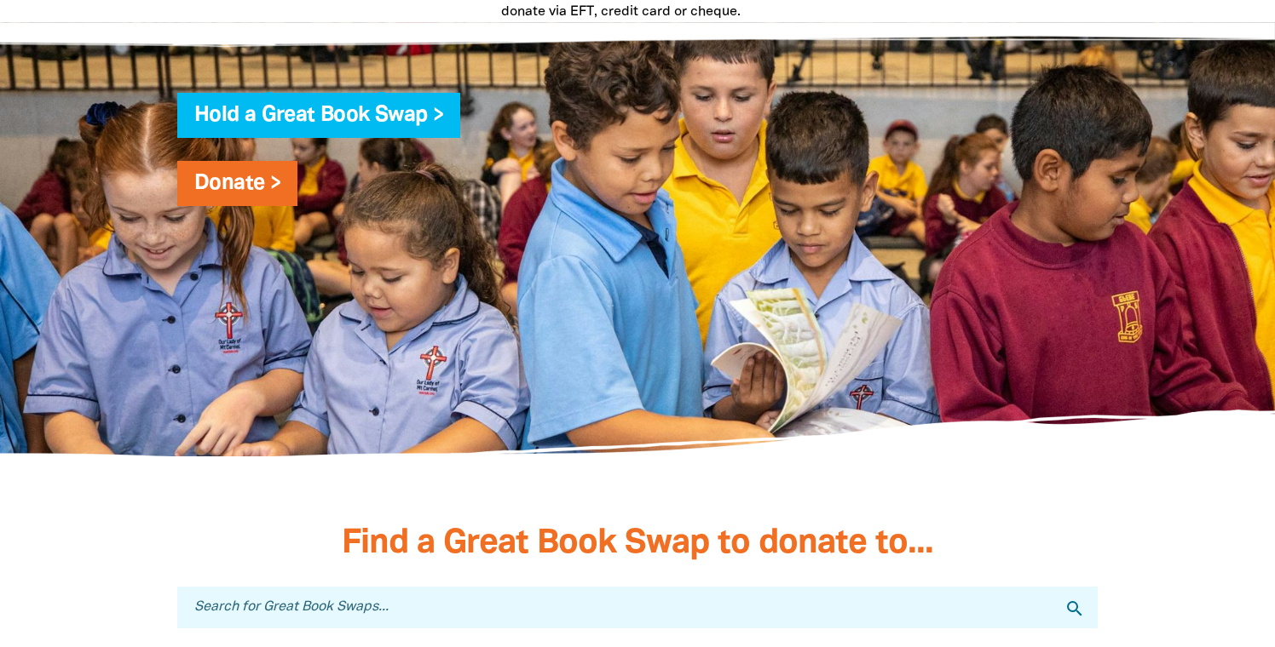
scroll to position [4646, 0]
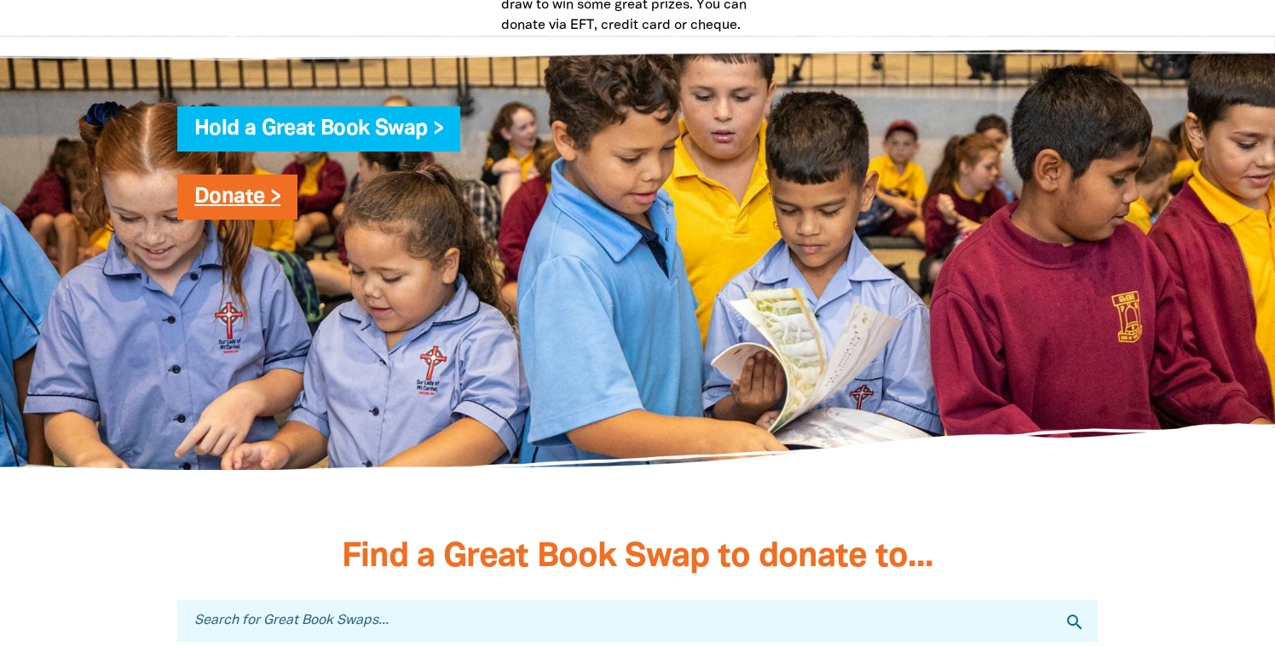
click at [266, 187] on link "Donate >" at bounding box center [237, 197] width 86 height 20
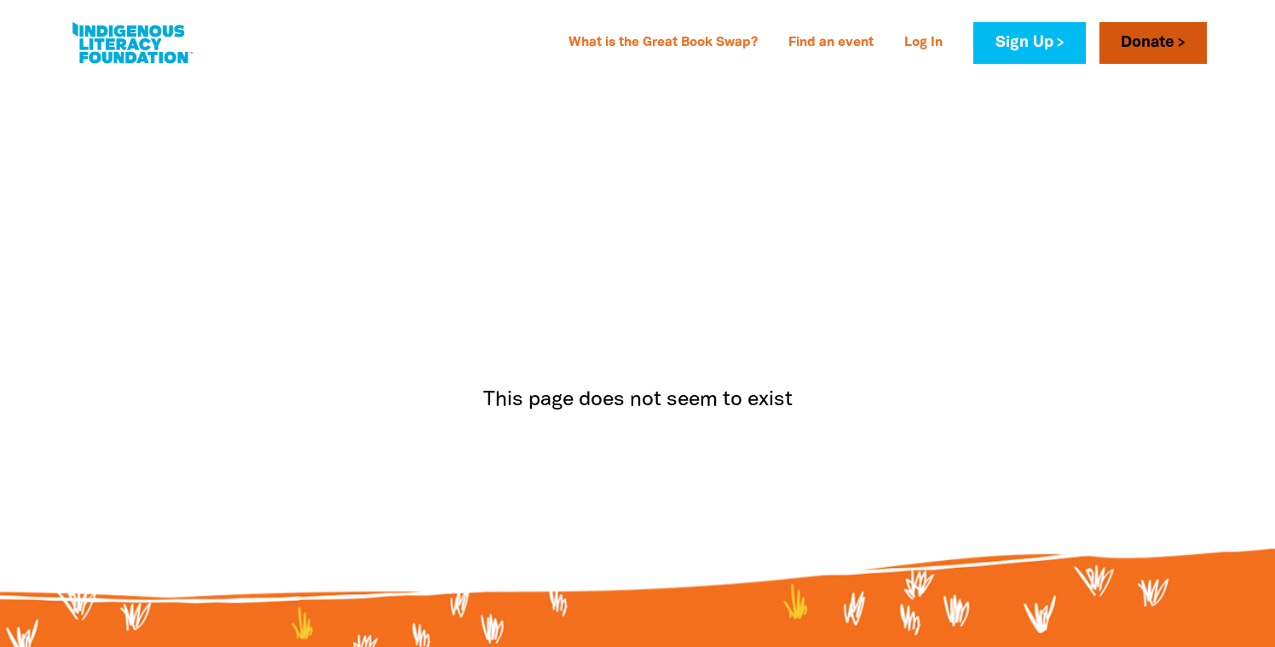
click at [1154, 42] on link "Donate" at bounding box center [1152, 43] width 107 height 42
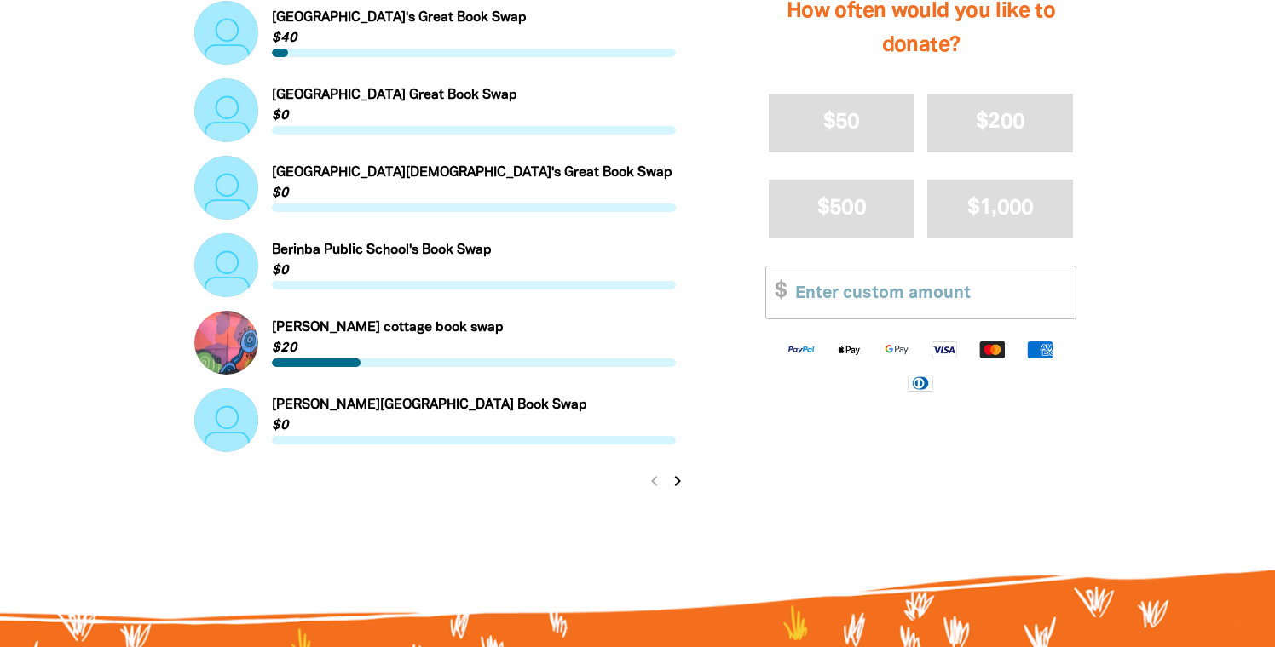
scroll to position [1791, 0]
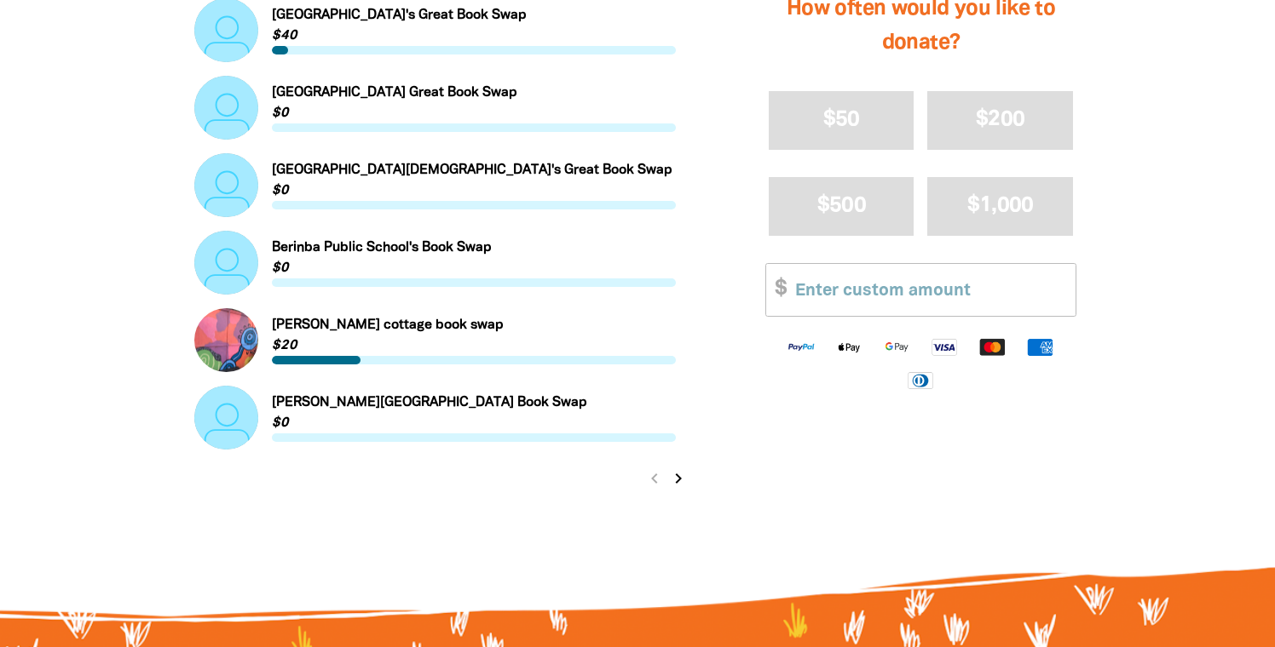
click at [682, 481] on icon "chevron_right" at bounding box center [678, 479] width 20 height 20
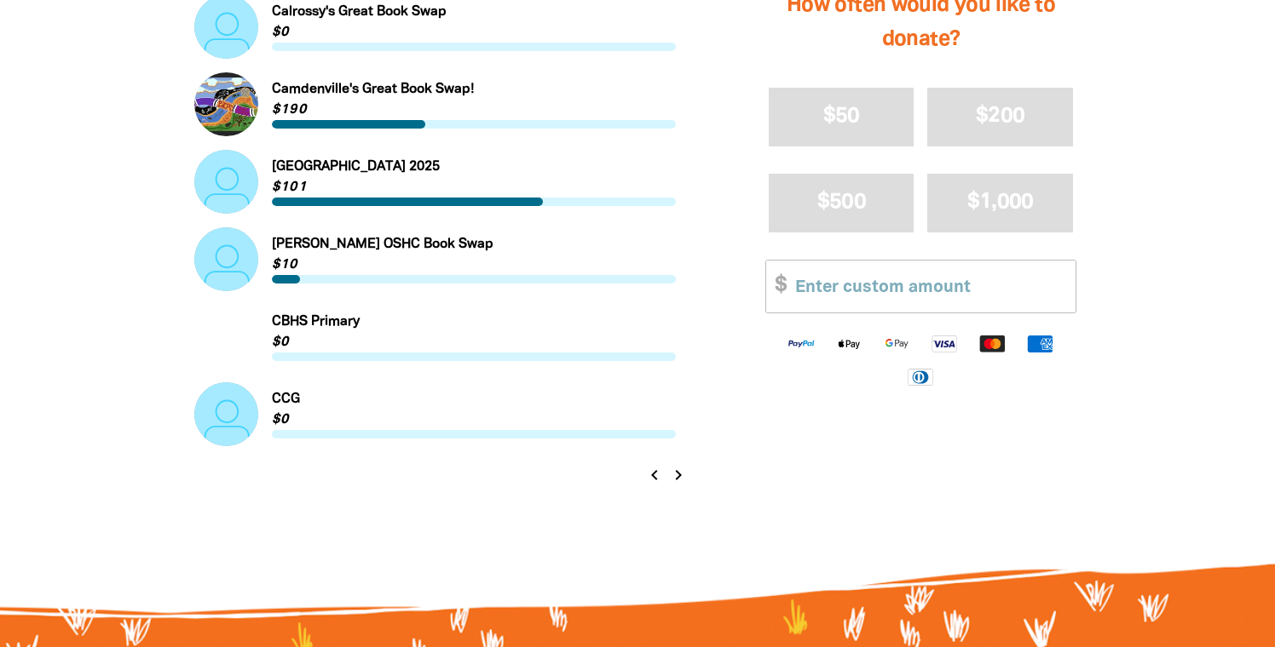
scroll to position [1795, 0]
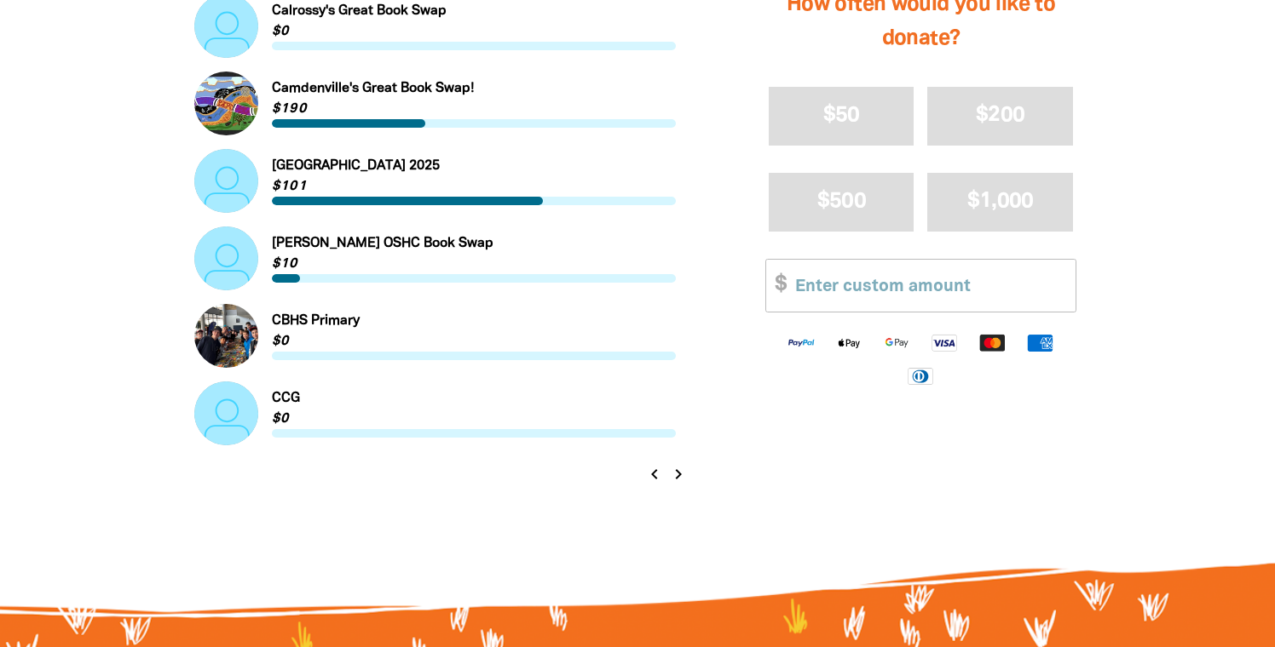
click at [678, 474] on icon "chevron_right" at bounding box center [678, 474] width 20 height 20
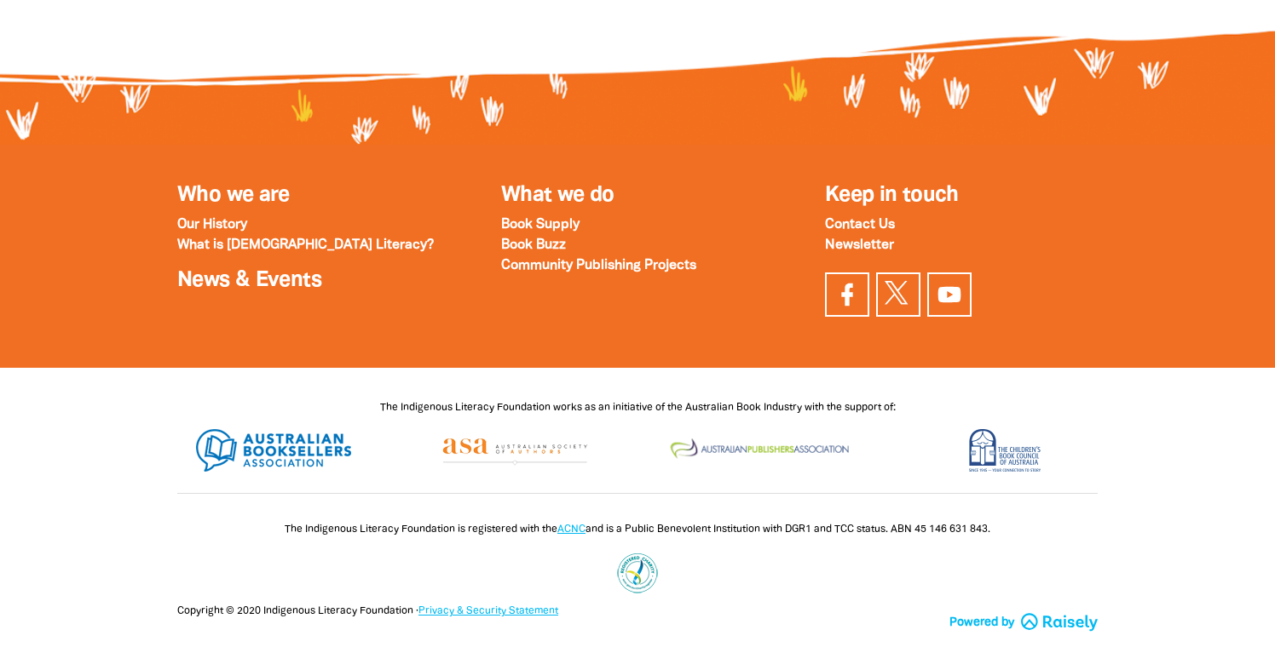
scroll to position [2345, 0]
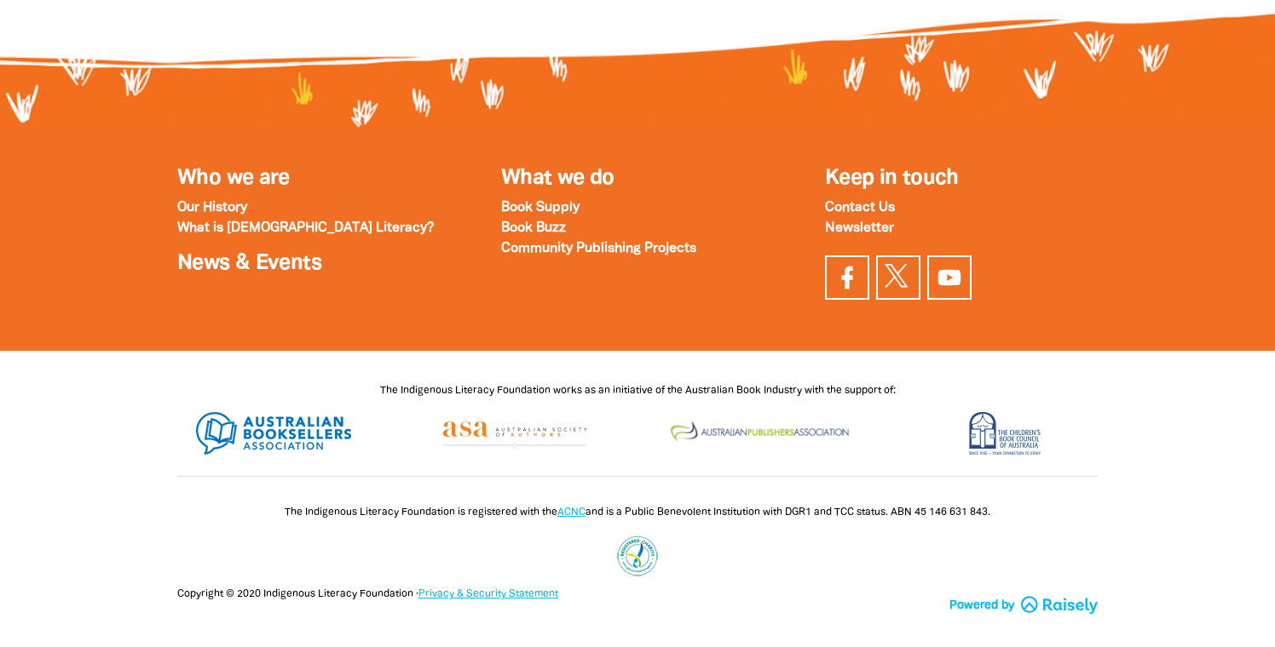
drag, startPoint x: 1000, startPoint y: 512, endPoint x: 265, endPoint y: 518, distance: 735.3
click at [265, 518] on h6 "The Indigenous Literacy Foundation is registered with the ACNC and is a Public …" at bounding box center [637, 513] width 920 height 19
copy span "The Indigenous Literacy Foundation is registered with the ACNC and is a Public …"
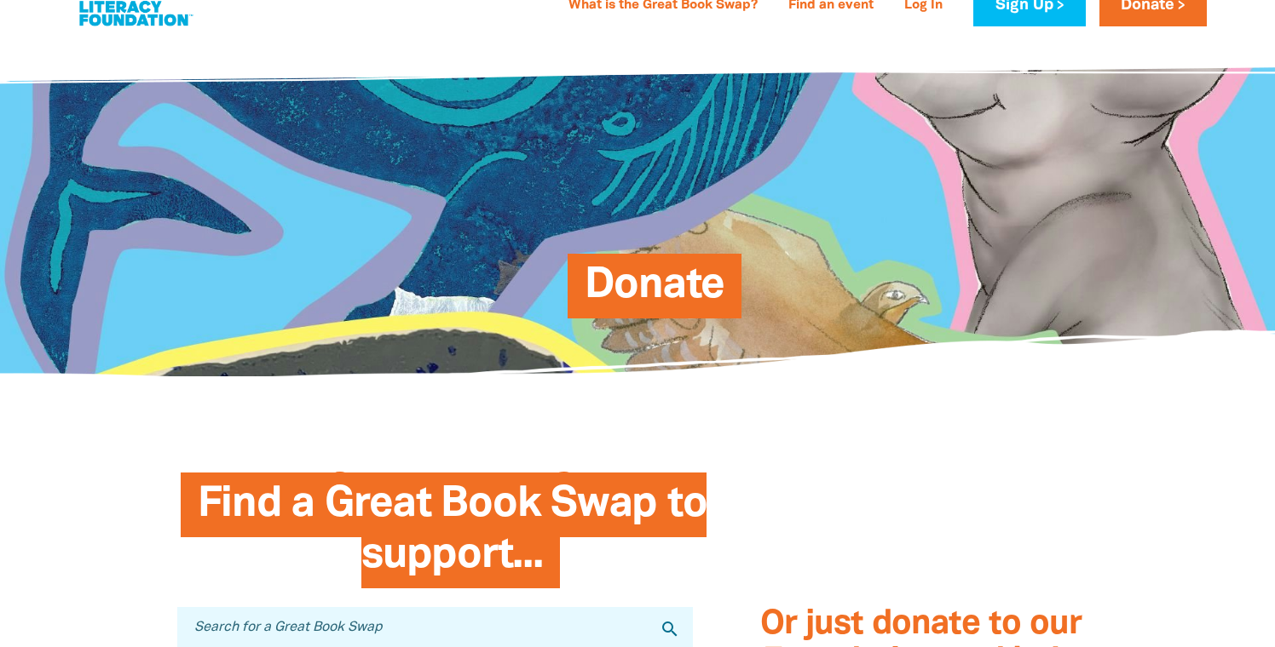
scroll to position [0, 0]
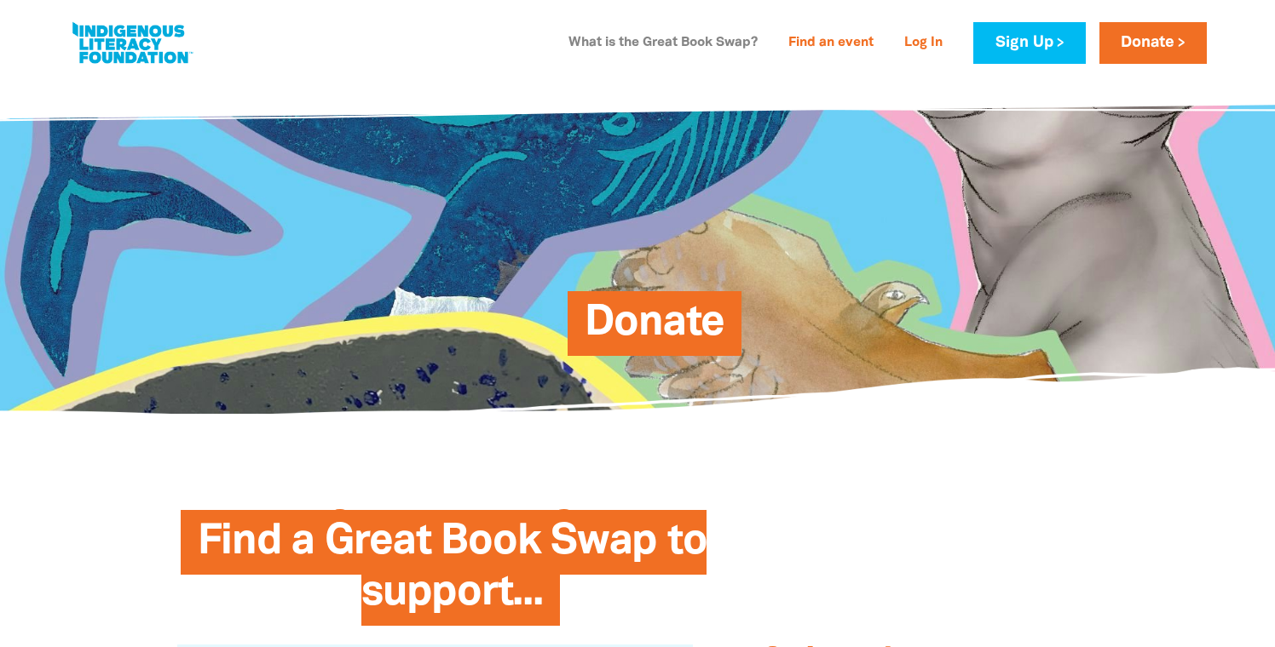
click at [726, 41] on link "What is the Great Book Swap?" at bounding box center [663, 43] width 210 height 27
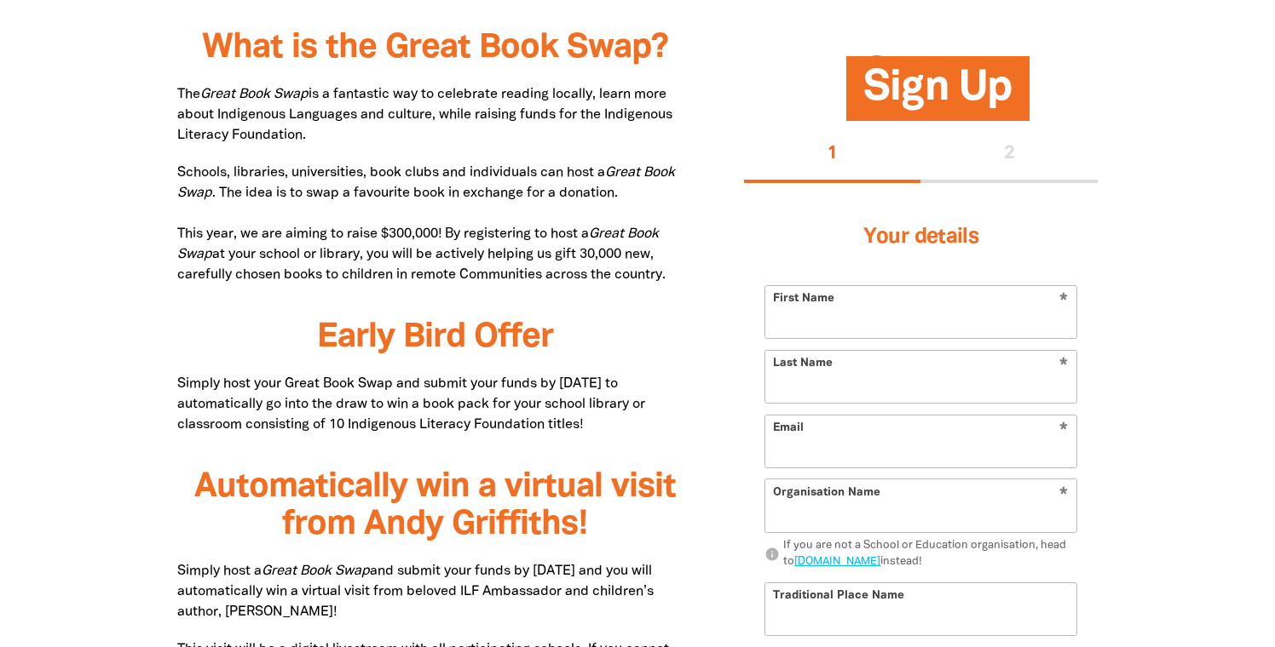
scroll to position [879, 0]
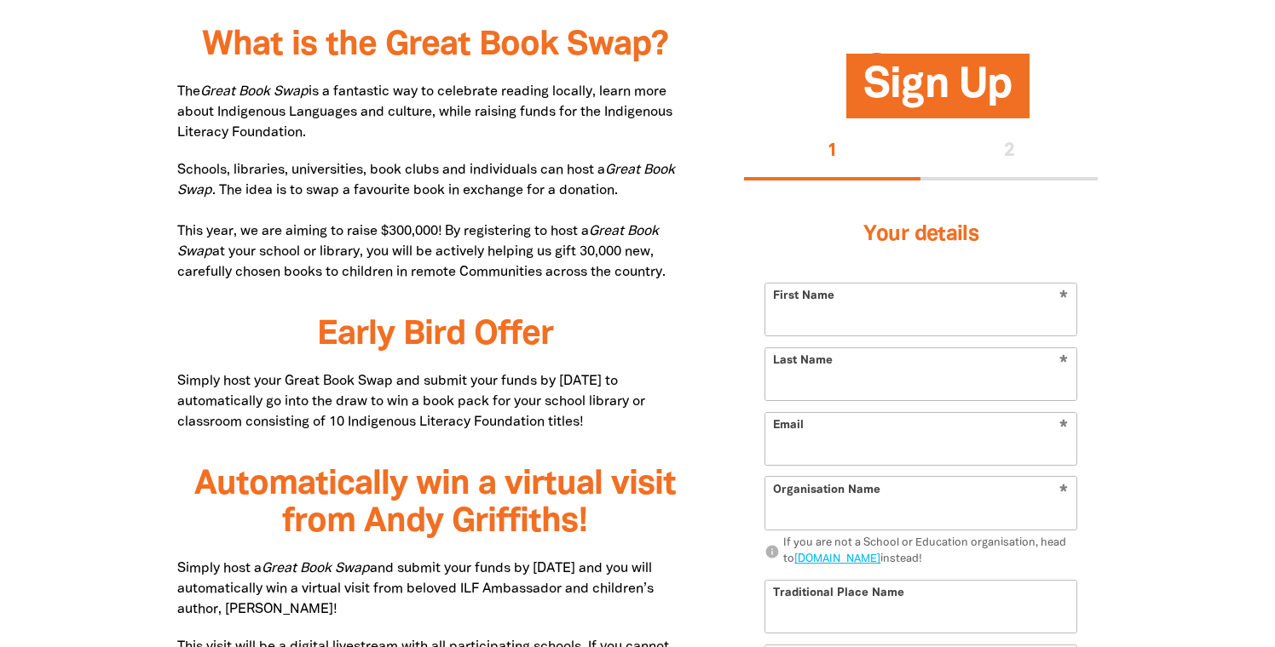
drag, startPoint x: 480, startPoint y: 109, endPoint x: 492, endPoint y: 132, distance: 26.3
click at [492, 132] on p "The Great Book Swap is a fantastic way to celebrate reading locally, learn more…" at bounding box center [434, 112] width 515 height 61
copy p "raising funds for the Indigenous Literacy Foundation."
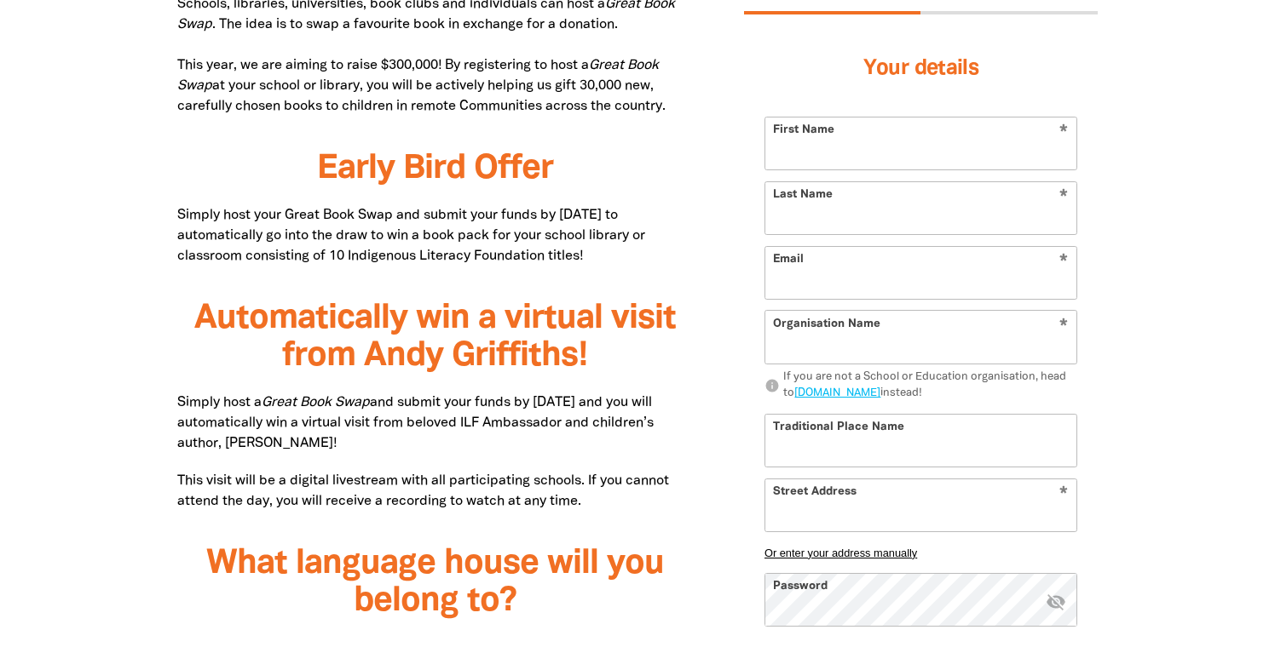
scroll to position [1044, 0]
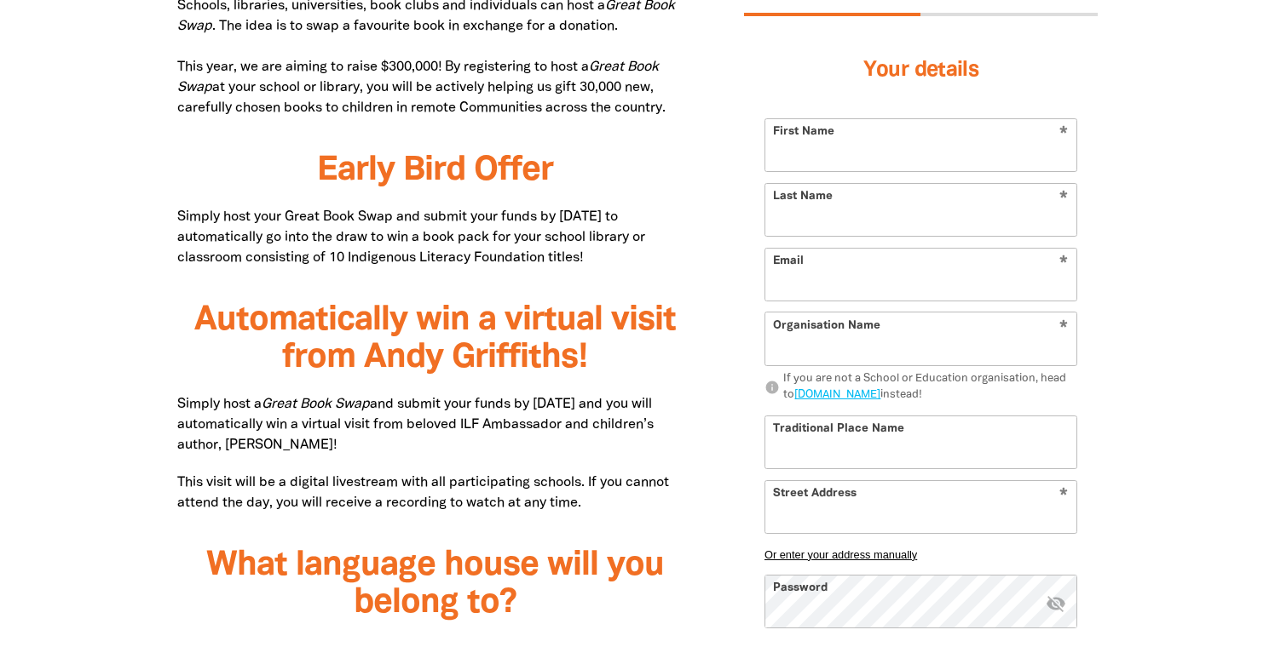
click at [672, 108] on p "Schools, libraries, universities, book clubs and individuals can host a Great B…" at bounding box center [434, 57] width 515 height 123
drag, startPoint x: 670, startPoint y: 108, endPoint x: 168, endPoint y: 70, distance: 504.1
copy p "This year, we are aiming to raise $300,000! By registering to host a Great Book…"
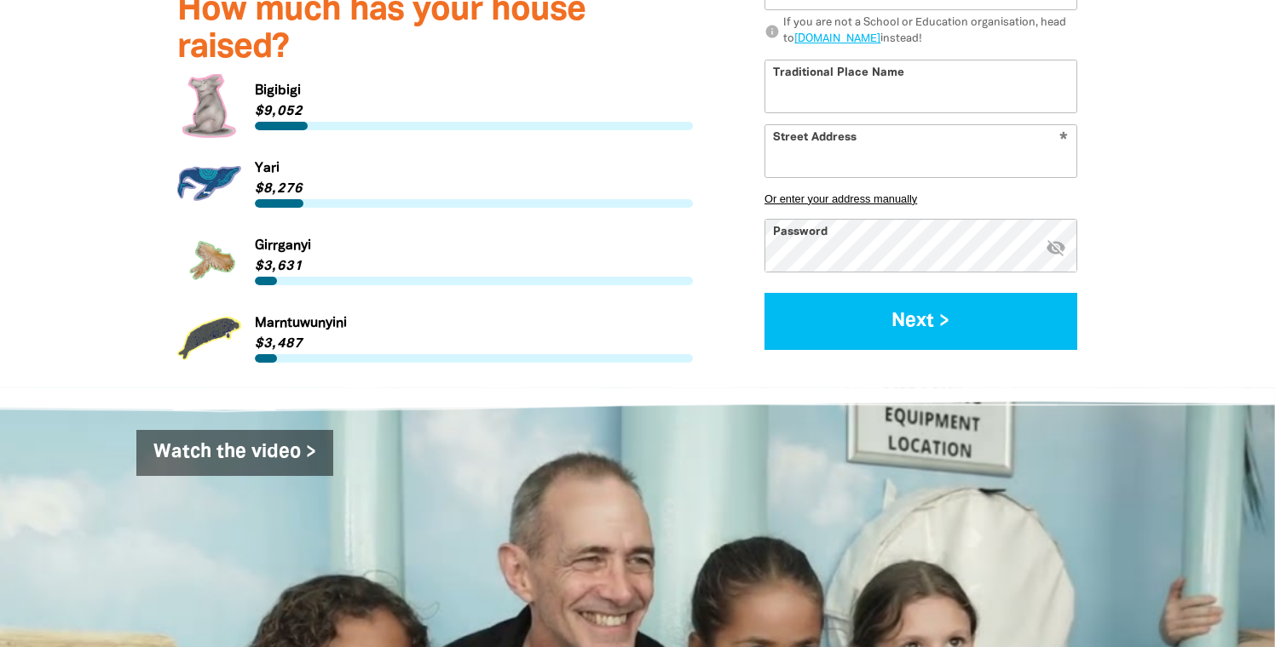
scroll to position [2420, 0]
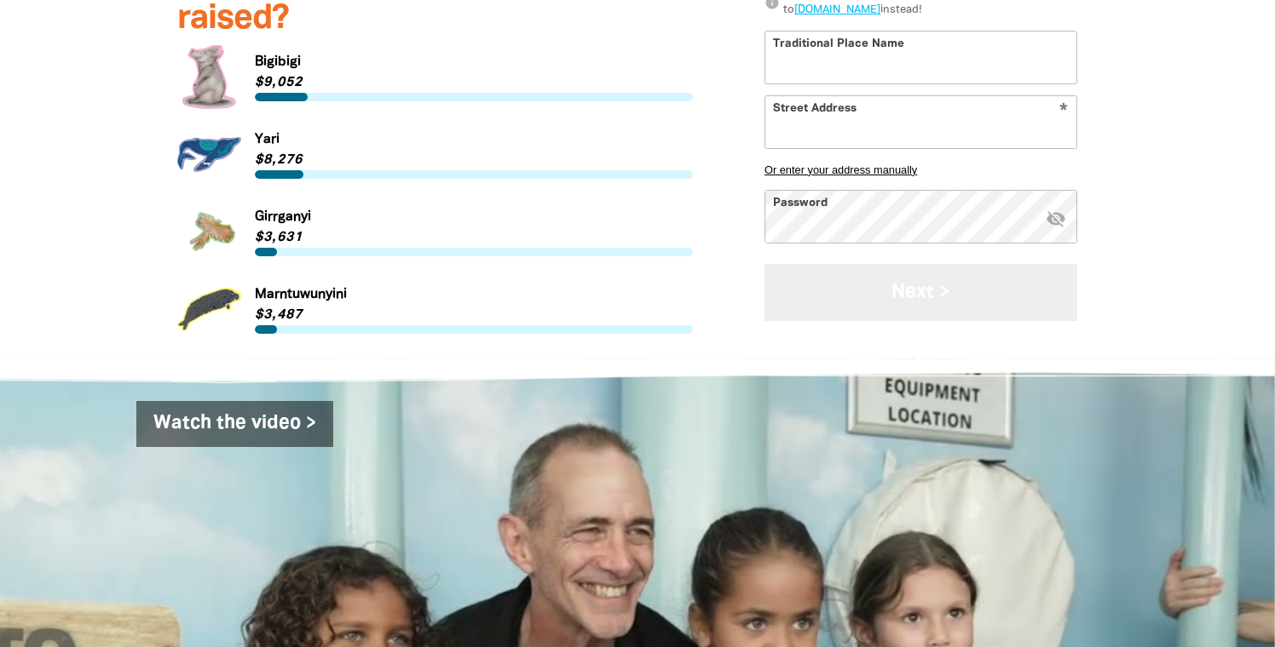
click at [935, 264] on button "Next >" at bounding box center [920, 292] width 313 height 57
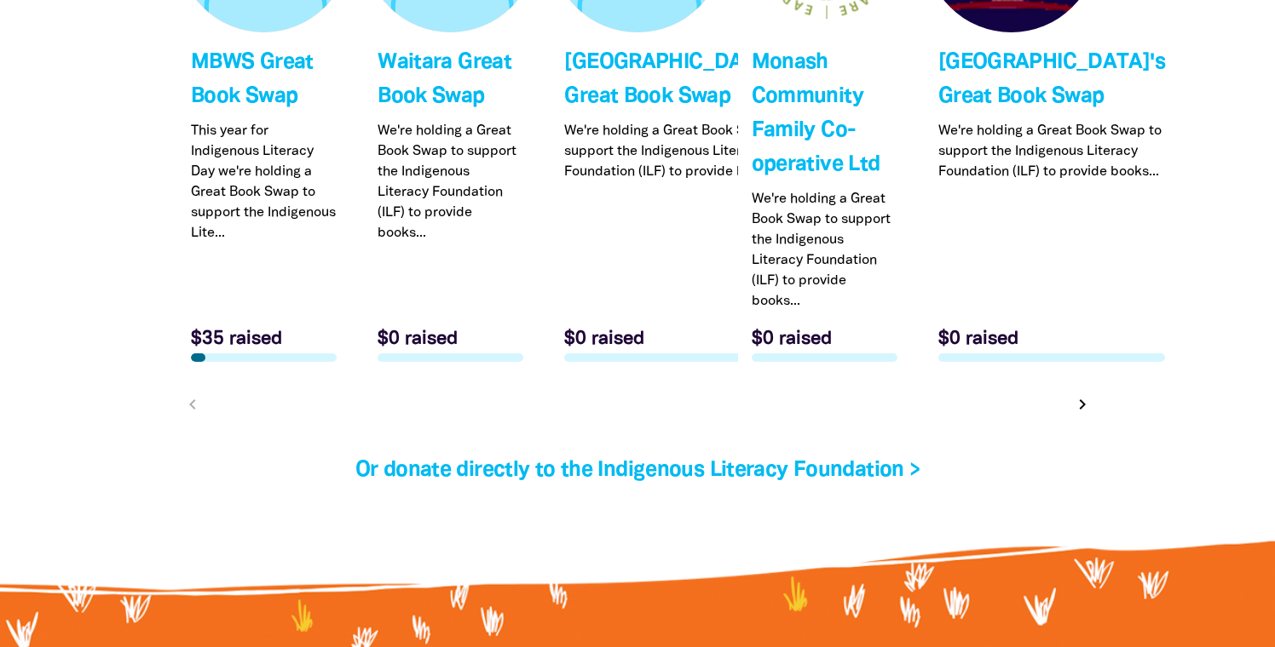
scroll to position [5471, 0]
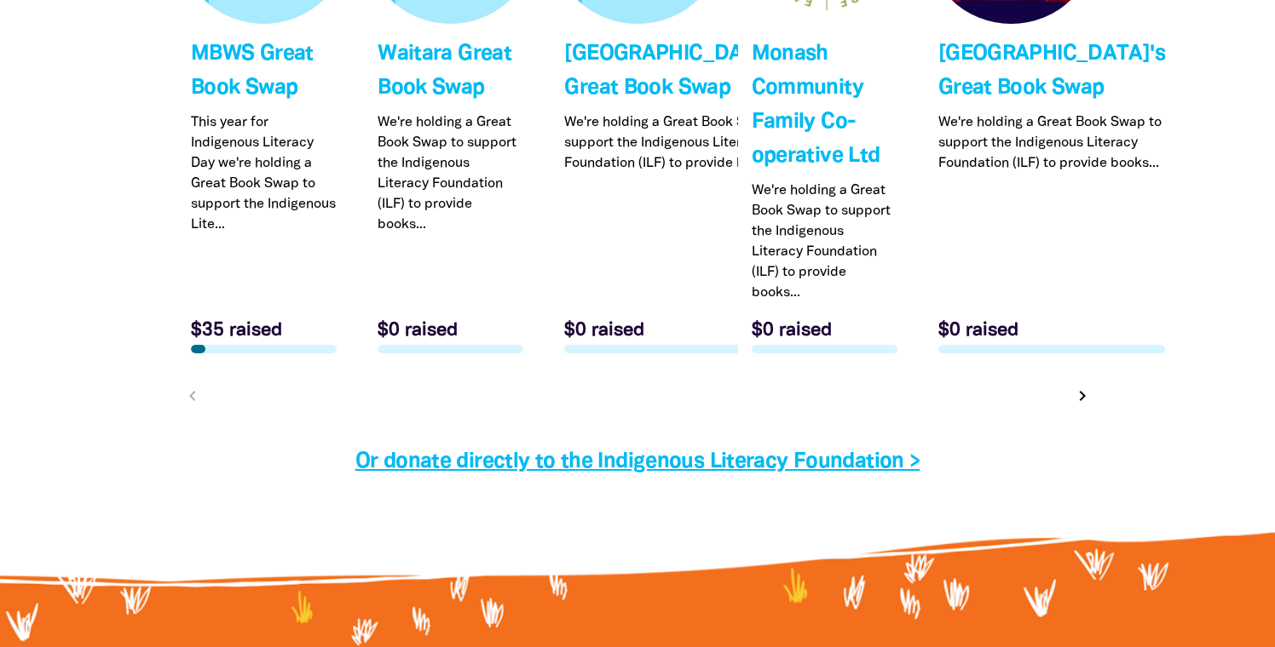
click at [910, 452] on link "Or donate directly to the Indigenous Literacy Foundation >" at bounding box center [637, 462] width 565 height 20
